Goal: Check status: Check status

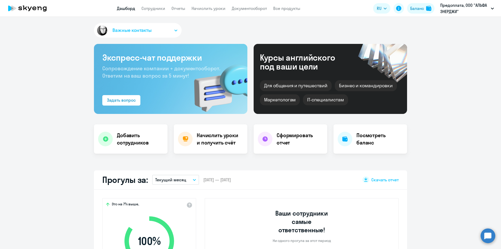
select select "30"
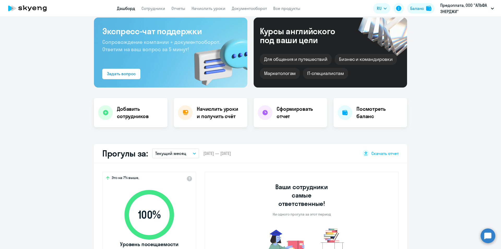
scroll to position [78, 0]
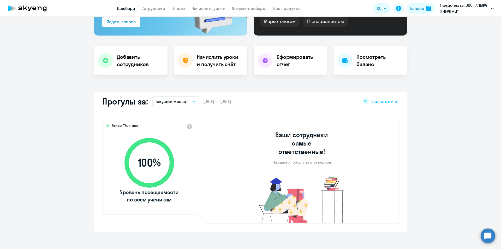
click at [185, 101] on button "Текущий месяц" at bounding box center [175, 101] width 47 height 10
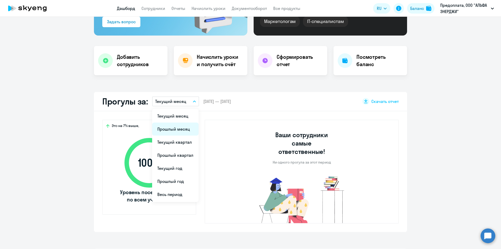
click at [180, 129] on li "Прошлый месяц" at bounding box center [175, 128] width 46 height 13
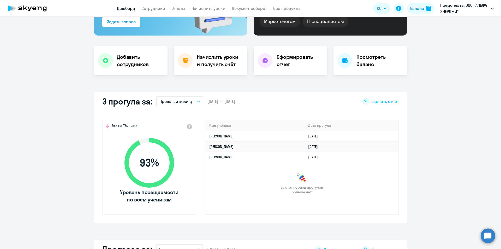
click at [237, 184] on div "За этот период прогулов больше нет" at bounding box center [301, 183] width 193 height 22
click at [227, 135] on td "[PERSON_NAME]" at bounding box center [254, 136] width 99 height 10
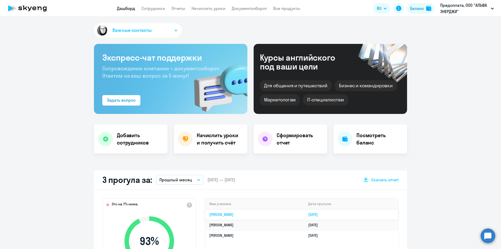
select select "english"
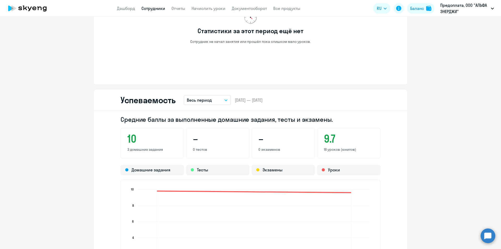
scroll to position [340, 0]
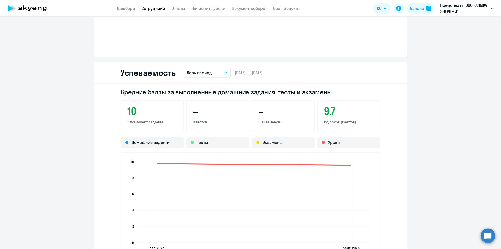
click at [132, 110] on h3 "10" at bounding box center [152, 111] width 50 height 13
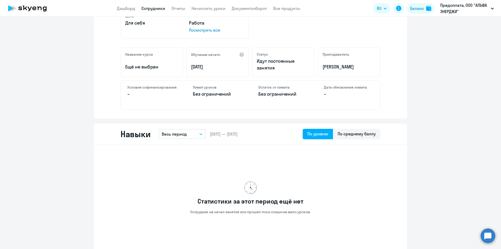
scroll to position [0, 0]
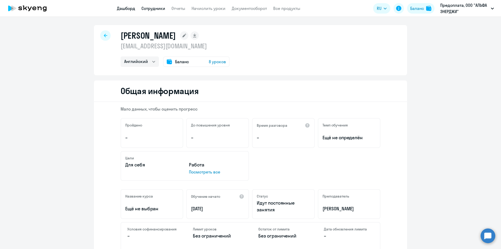
click at [127, 9] on link "Дашборд" at bounding box center [126, 8] width 18 height 5
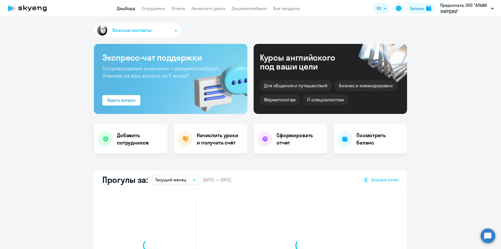
select select "30"
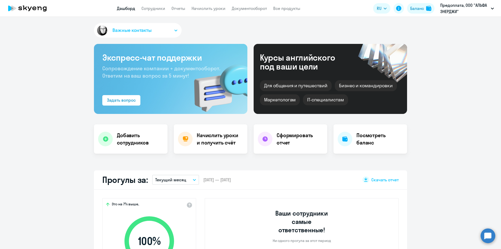
click at [154, 5] on app-header "Дашборд Сотрудники Отчеты Начислить уроки Документооборот Все продукты Дашборд …" at bounding box center [250, 8] width 501 height 17
drag, startPoint x: 156, startPoint y: 6, endPoint x: 178, endPoint y: 24, distance: 28.5
click at [156, 6] on link "Сотрудники" at bounding box center [154, 8] width 24 height 5
select select "30"
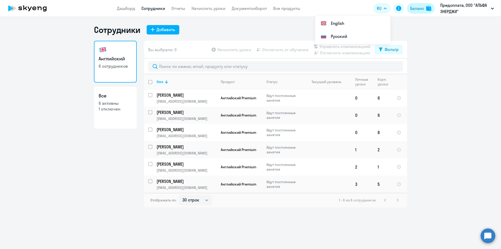
click at [414, 11] on div "Баланс" at bounding box center [418, 8] width 14 height 6
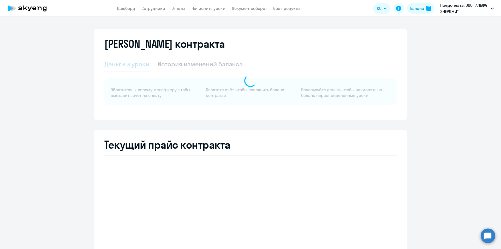
select select "english_adult_not_native_speaker"
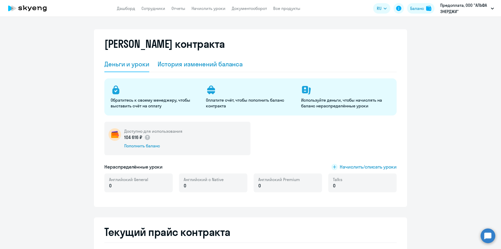
click at [188, 64] on div "История изменений баланса" at bounding box center [200, 64] width 85 height 8
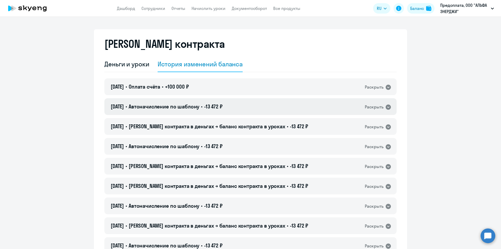
click at [388, 105] on icon at bounding box center [388, 106] width 5 height 5
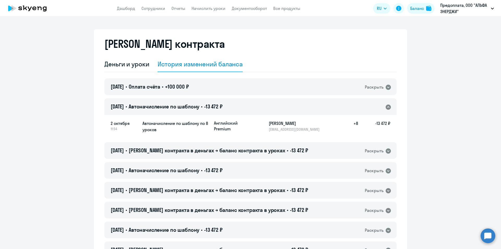
click at [387, 106] on icon at bounding box center [388, 106] width 5 height 5
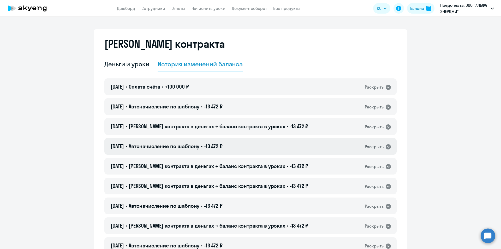
click at [385, 144] on icon at bounding box center [388, 147] width 6 height 6
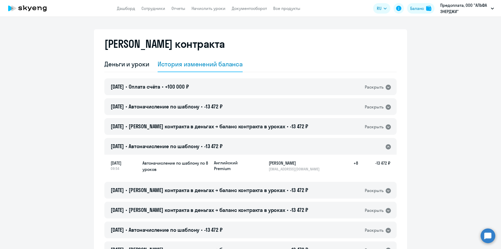
click at [385, 144] on icon at bounding box center [388, 147] width 6 height 6
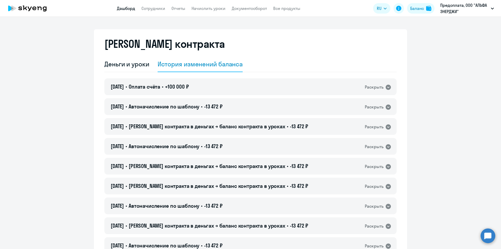
click at [125, 9] on link "Дашборд" at bounding box center [126, 8] width 18 height 5
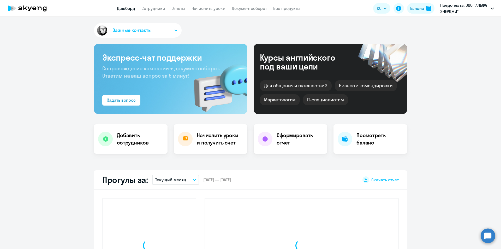
select select "30"
